Goal: Task Accomplishment & Management: Complete application form

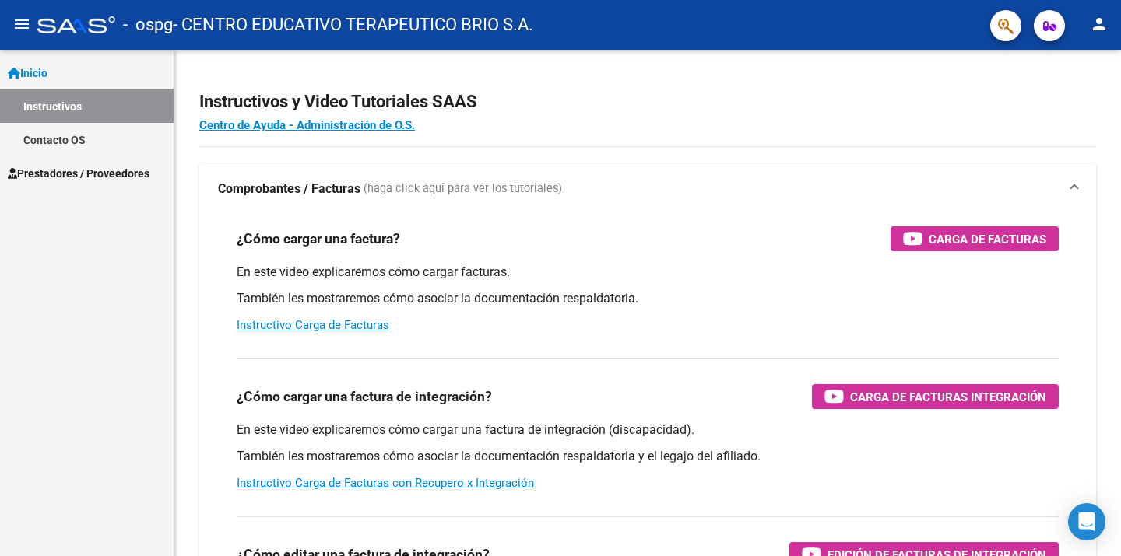
click at [58, 92] on link "Instructivos" at bounding box center [87, 105] width 174 height 33
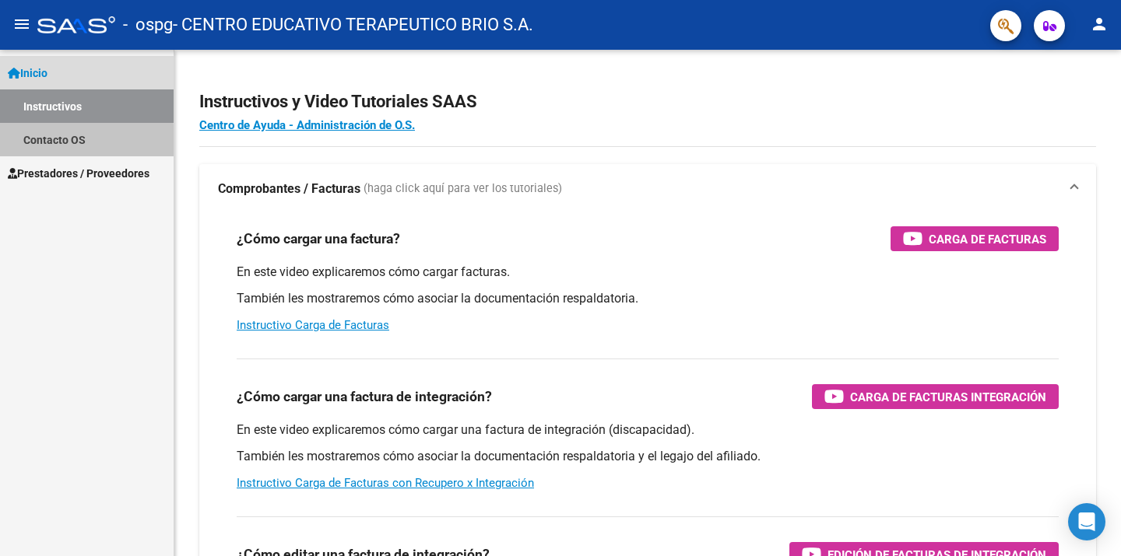
click at [55, 143] on link "Contacto OS" at bounding box center [87, 139] width 174 height 33
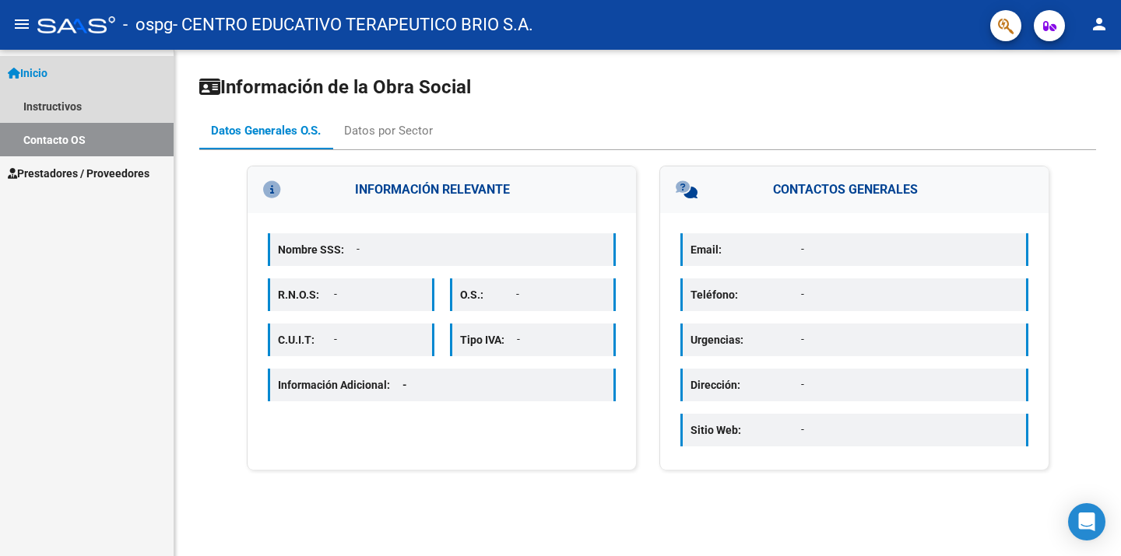
click at [59, 124] on link "Contacto OS" at bounding box center [87, 139] width 174 height 33
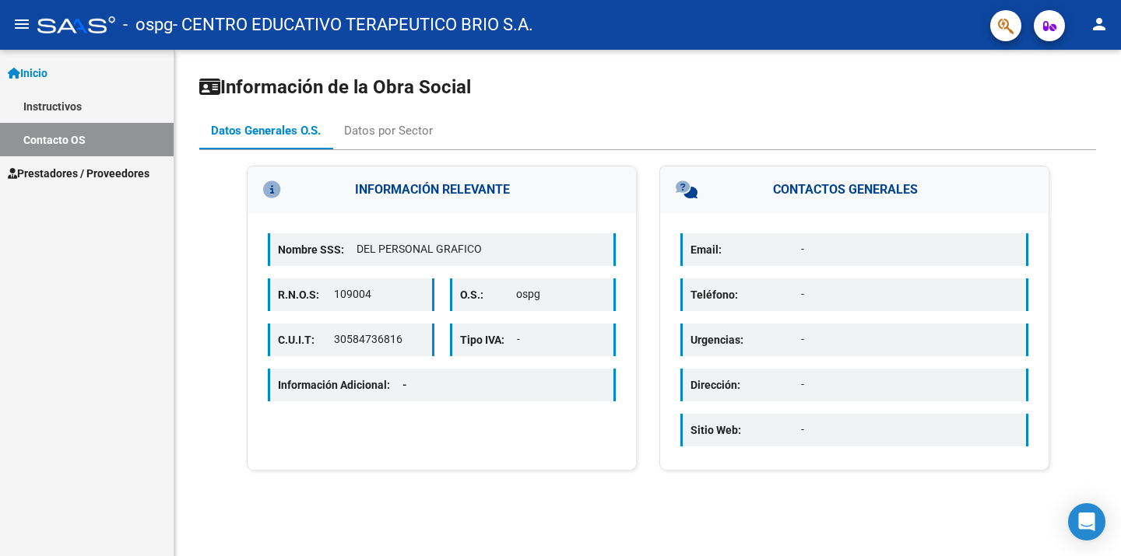
click at [48, 108] on link "Instructivos" at bounding box center [87, 105] width 174 height 33
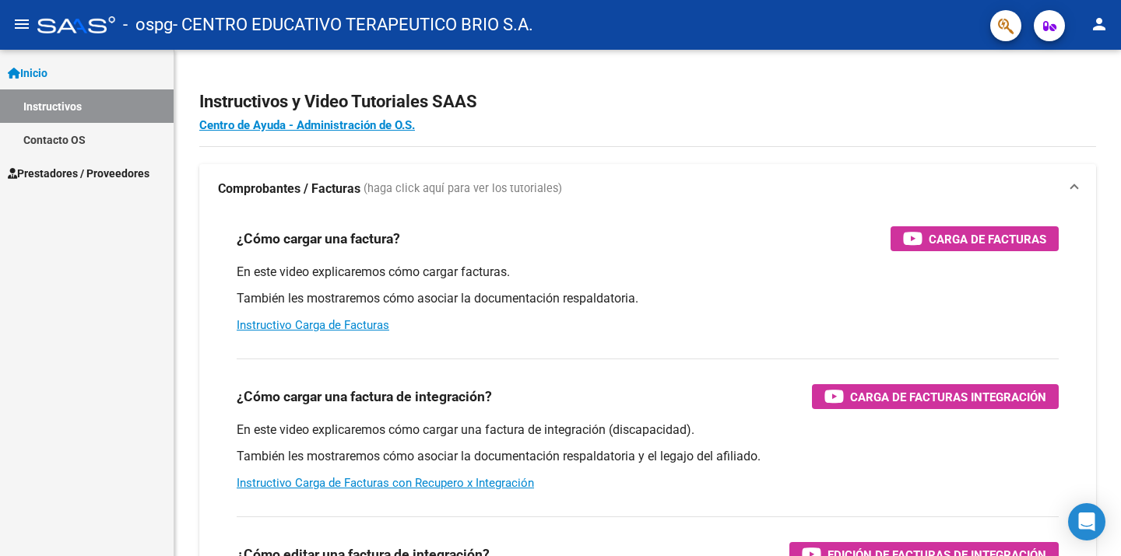
click at [91, 176] on span "Prestadores / Proveedores" at bounding box center [79, 173] width 142 height 17
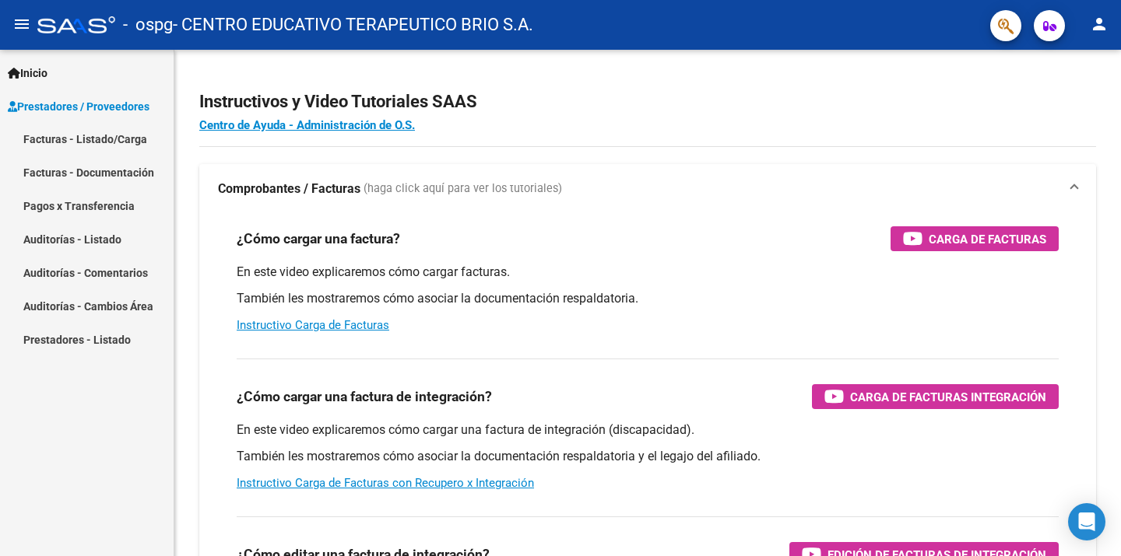
click at [96, 149] on link "Facturas - Listado/Carga" at bounding box center [87, 139] width 174 height 33
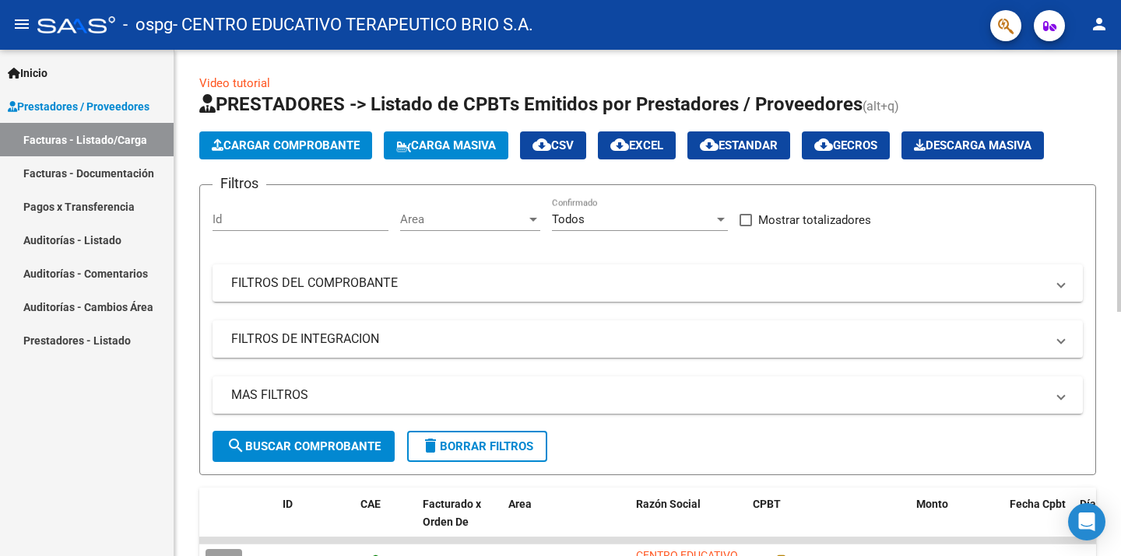
click at [353, 141] on span "Cargar Comprobante" at bounding box center [286, 146] width 148 height 14
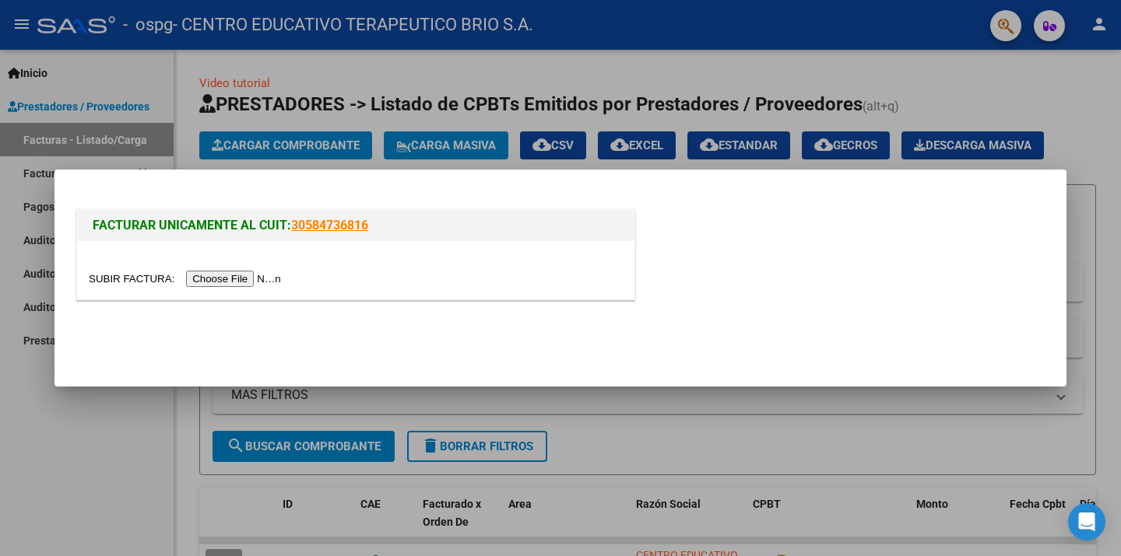
click at [273, 273] on input "file" at bounding box center [187, 279] width 197 height 16
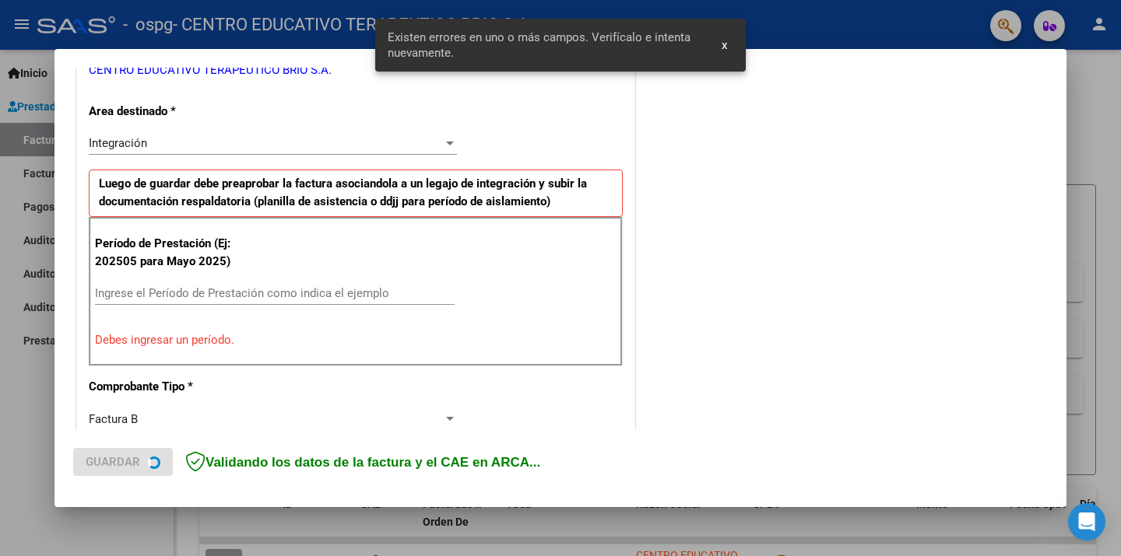
scroll to position [362, 0]
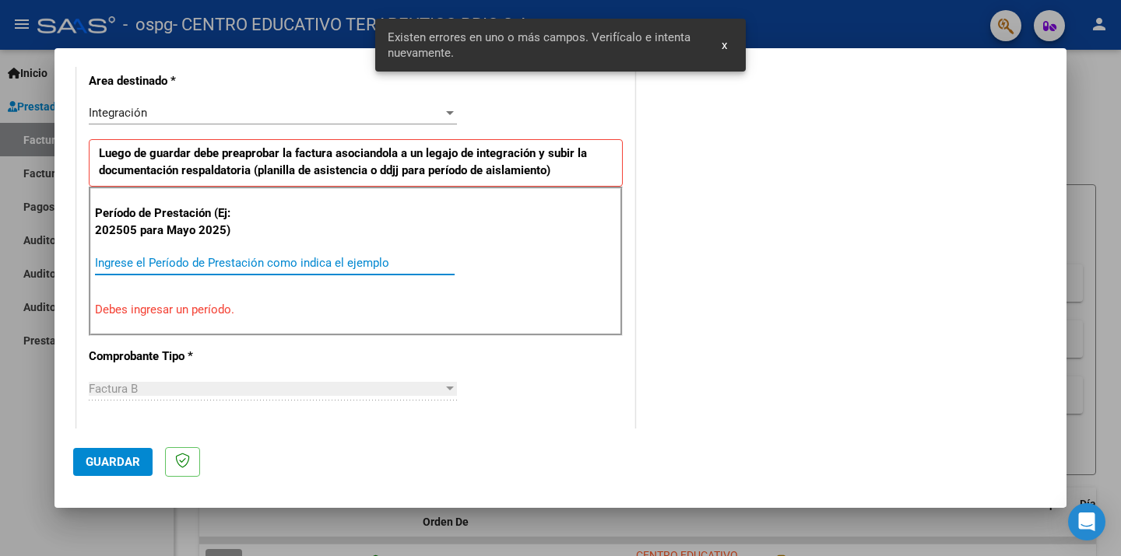
click at [212, 256] on input "Ingrese el Período de Prestación como indica el ejemplo" at bounding box center [274, 263] width 359 height 14
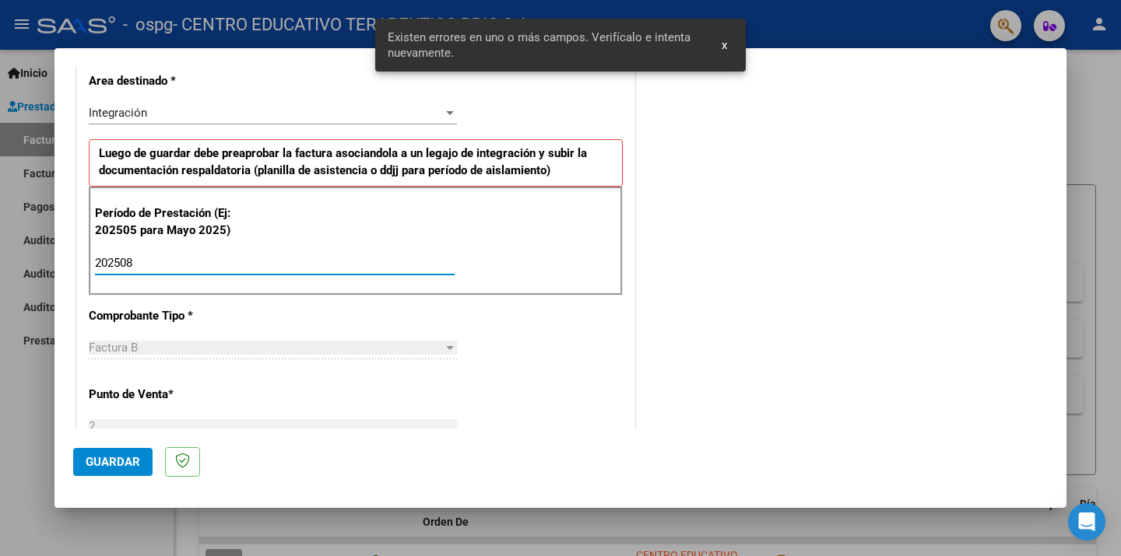
type input "202508"
click at [444, 371] on div "Factura B Seleccionar Tipo" at bounding box center [273, 355] width 368 height 38
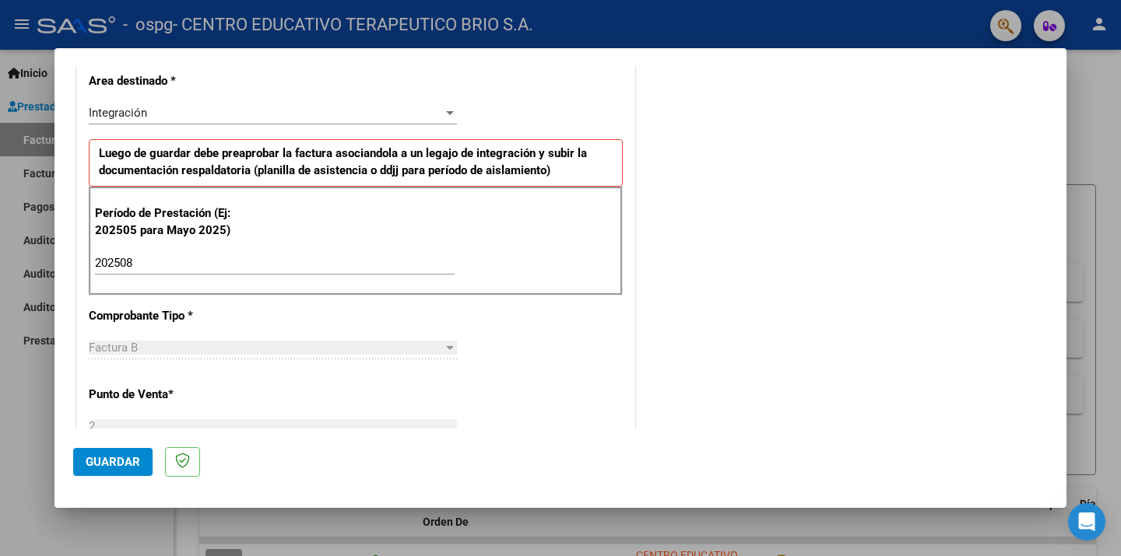
click at [107, 458] on span "Guardar" at bounding box center [113, 462] width 54 height 14
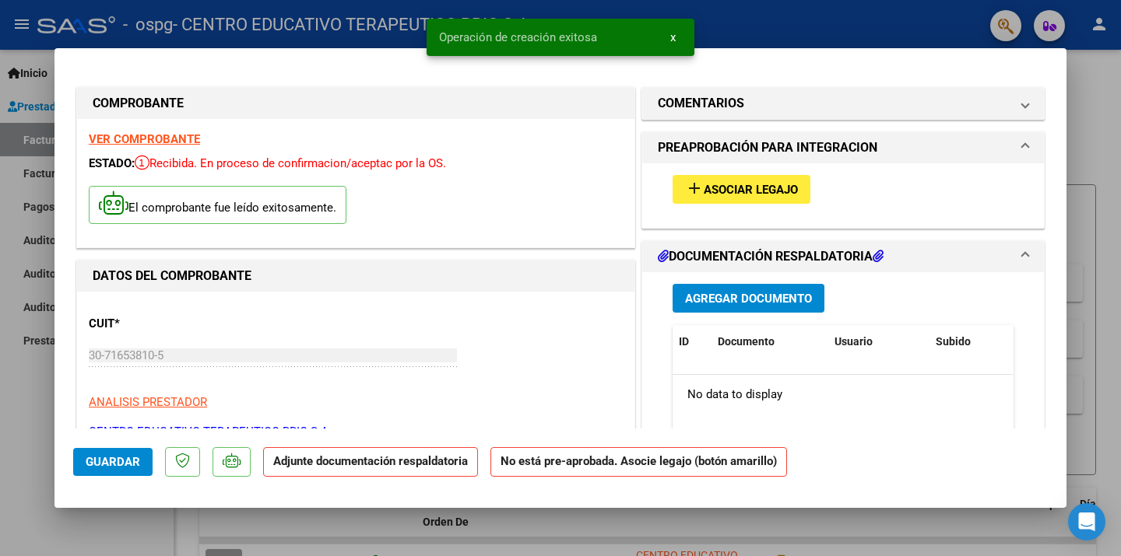
click at [715, 191] on span "Asociar Legajo" at bounding box center [750, 190] width 94 height 14
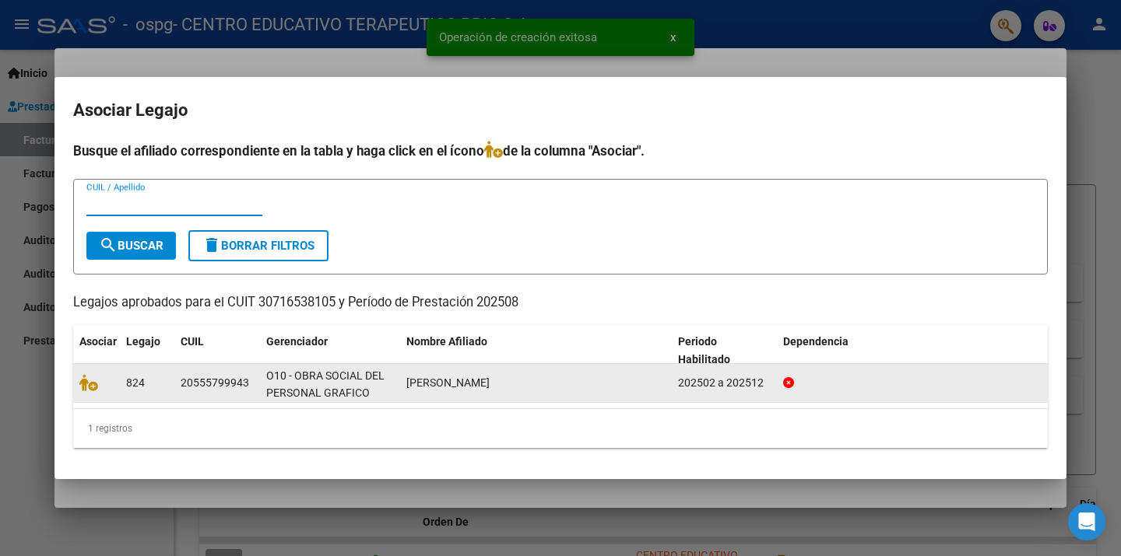
click at [100, 377] on span at bounding box center [90, 383] width 23 height 12
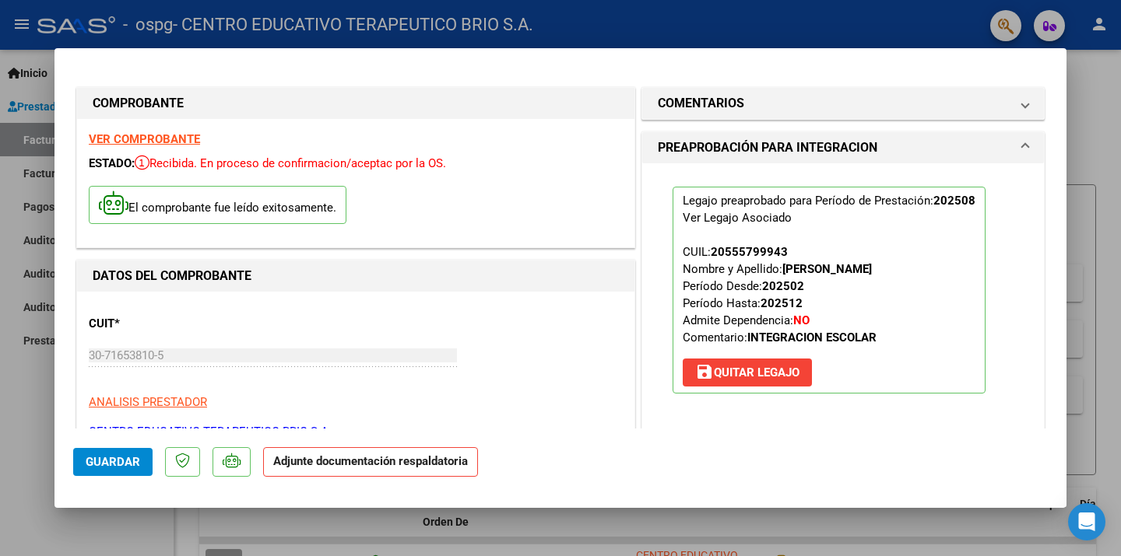
click at [1009, 152] on span "PREAPROBACIÓN PARA INTEGRACION" at bounding box center [840, 148] width 364 height 19
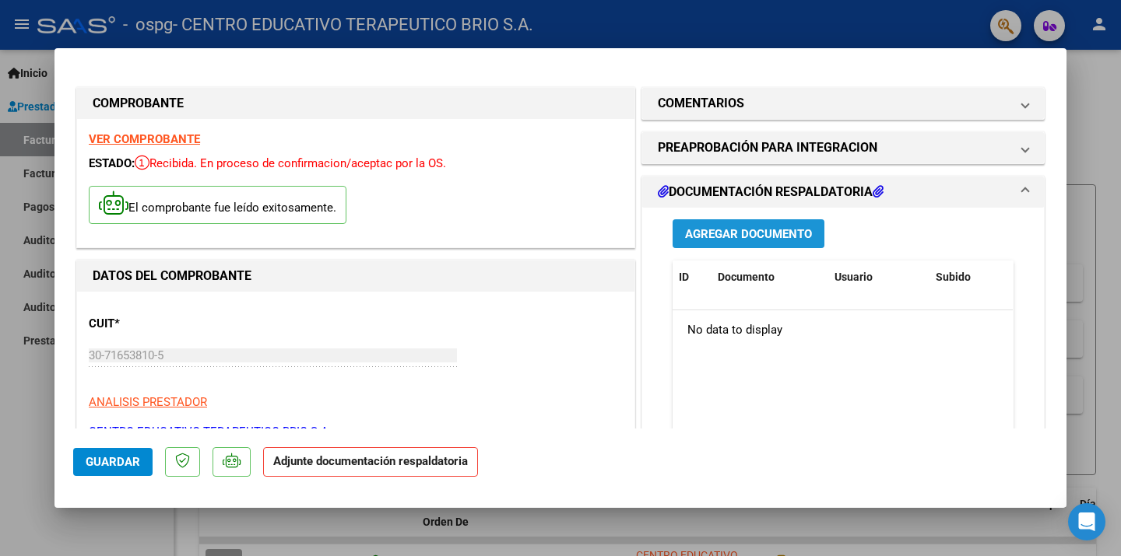
click at [718, 241] on button "Agregar Documento" at bounding box center [748, 233] width 152 height 29
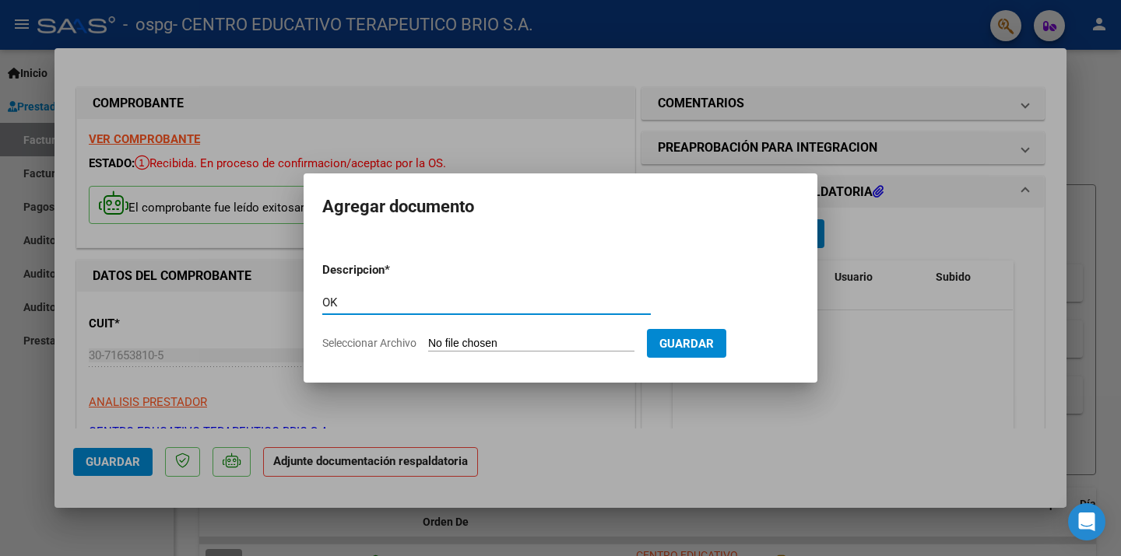
type input "O"
type input "PLANILLA [DATE] [PERSON_NAME]"
click at [647, 334] on form "Descripcion * PLANILLA [DATE] [PERSON_NAME] aquí una descripcion Seleccionar Ar…" at bounding box center [560, 307] width 476 height 114
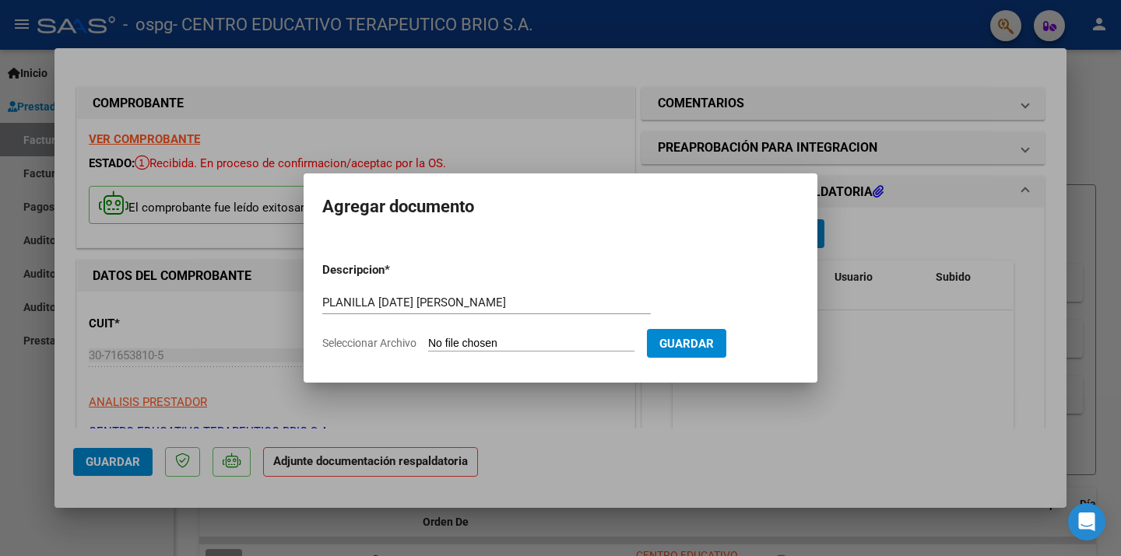
click at [528, 342] on input "Seleccionar Archivo" at bounding box center [531, 344] width 206 height 15
type input "C:\fakepath\[PERSON_NAME][DATE].pdf"
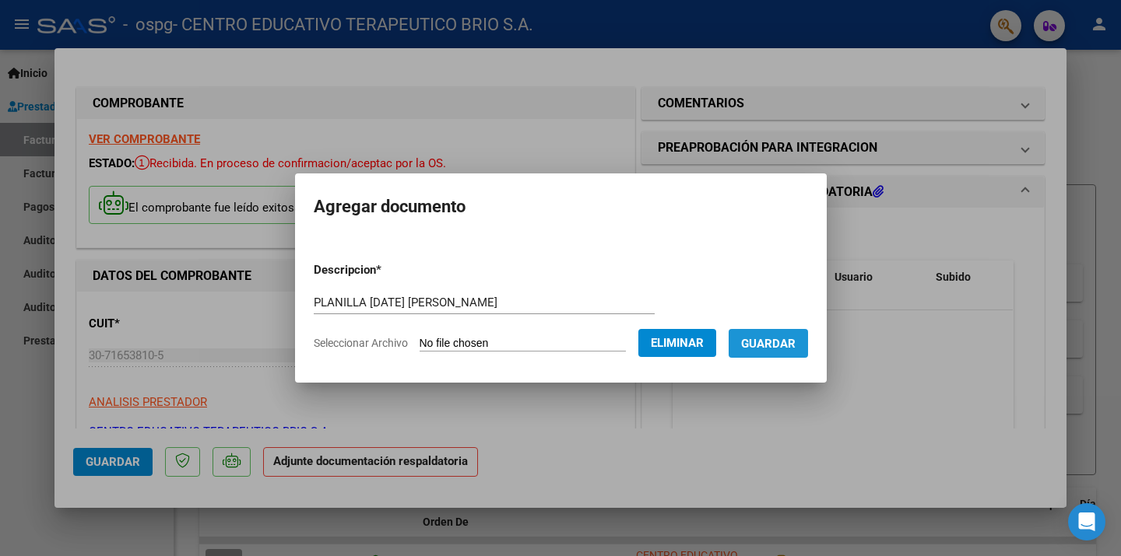
click at [787, 340] on span "Guardar" at bounding box center [768, 344] width 54 height 14
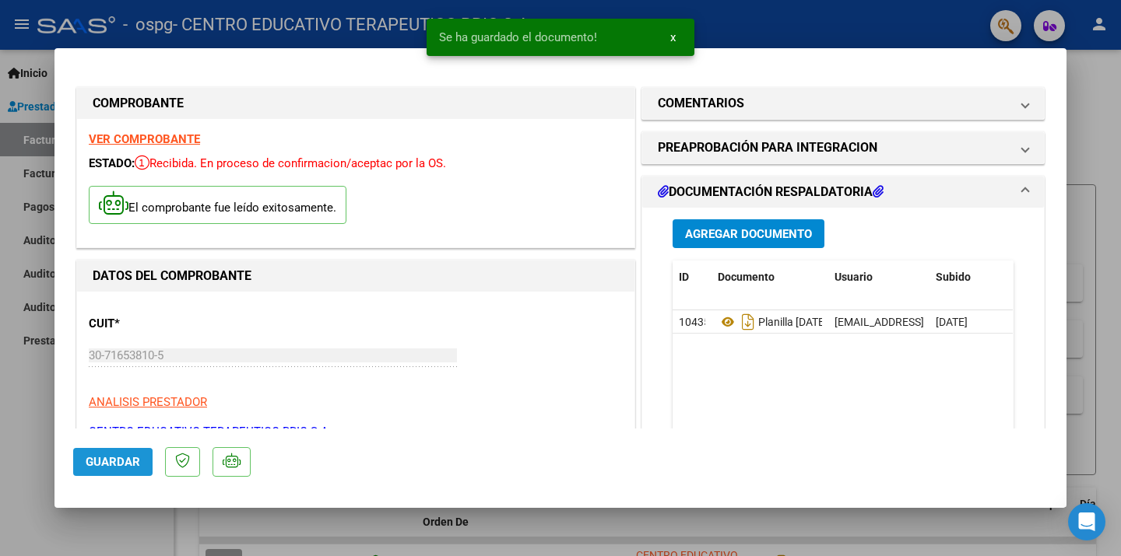
click at [103, 464] on span "Guardar" at bounding box center [113, 462] width 54 height 14
click at [5, 455] on div at bounding box center [560, 278] width 1121 height 556
type input "$ 0,00"
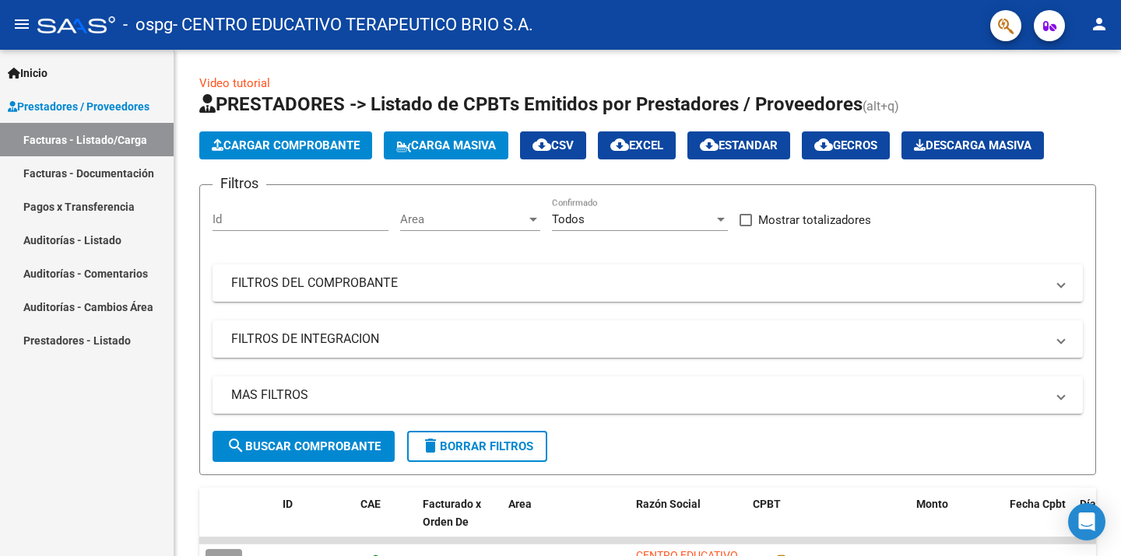
click at [93, 440] on div "Inicio Instructivos Contacto OS Prestadores / Proveedores Facturas - Listado/Ca…" at bounding box center [87, 303] width 174 height 507
click at [170, 468] on div "Inicio Instructivos Contacto OS Prestadores / Proveedores Facturas - Listado/Ca…" at bounding box center [87, 303] width 174 height 507
click at [110, 133] on link "Facturas - Listado/Carga" at bounding box center [87, 139] width 174 height 33
click at [1110, 446] on div "Video tutorial PRESTADORES -> Listado de CPBTs Emitidos por Prestadores / Prove…" at bounding box center [647, 539] width 946 height 978
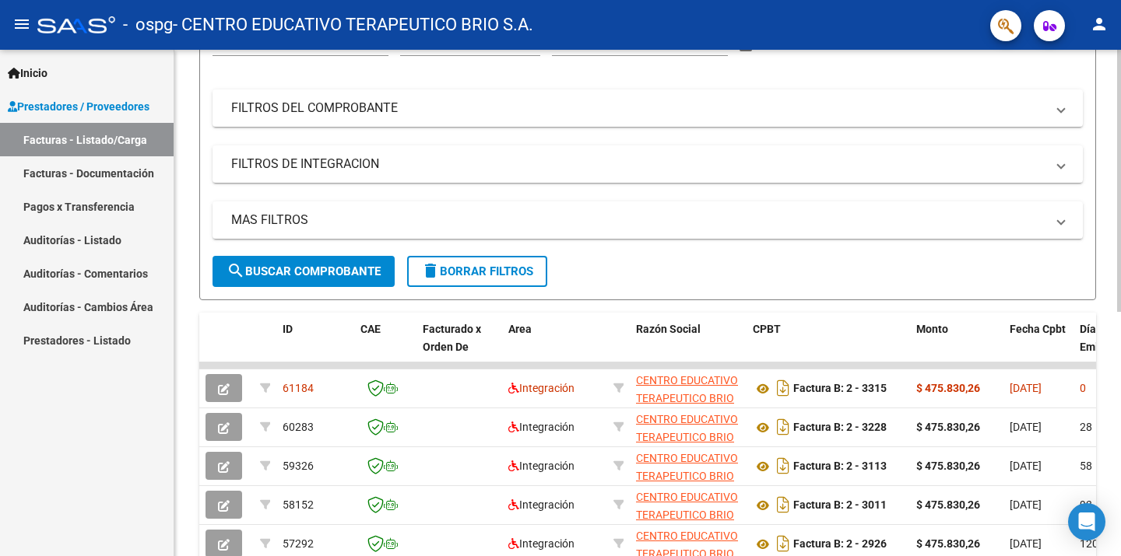
scroll to position [187, 0]
